Goal: Browse casually

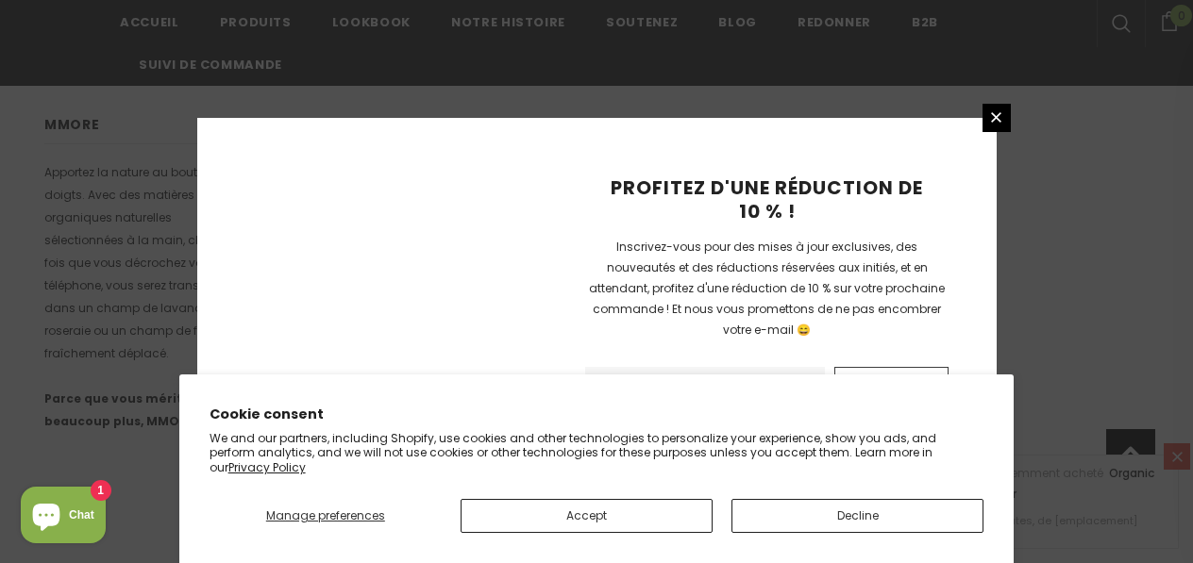
scroll to position [1455, 0]
